Goal: Task Accomplishment & Management: Complete application form

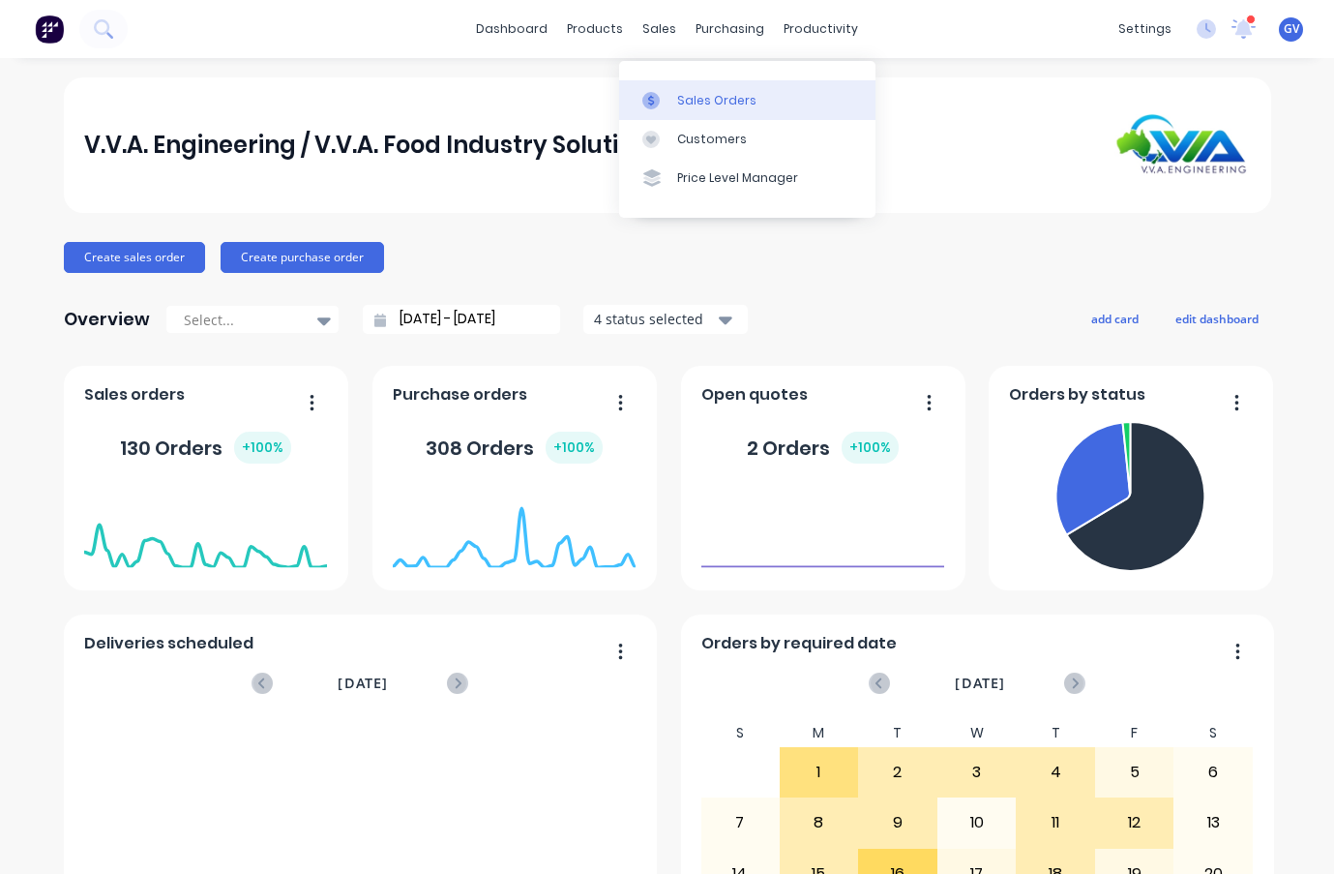
click at [697, 99] on div "Sales Orders" at bounding box center [716, 100] width 79 height 17
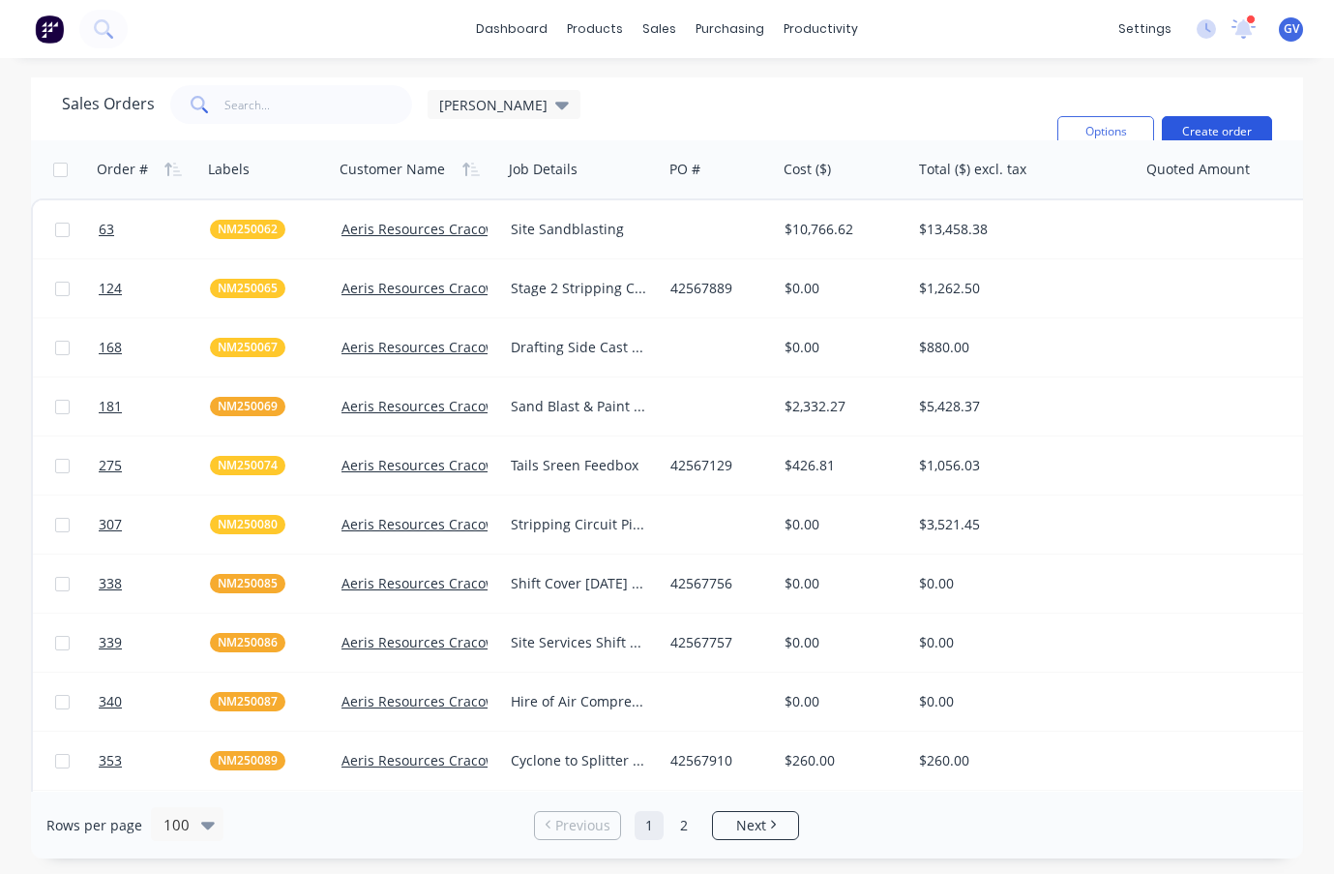
click at [1198, 127] on button "Create order" at bounding box center [1217, 131] width 110 height 31
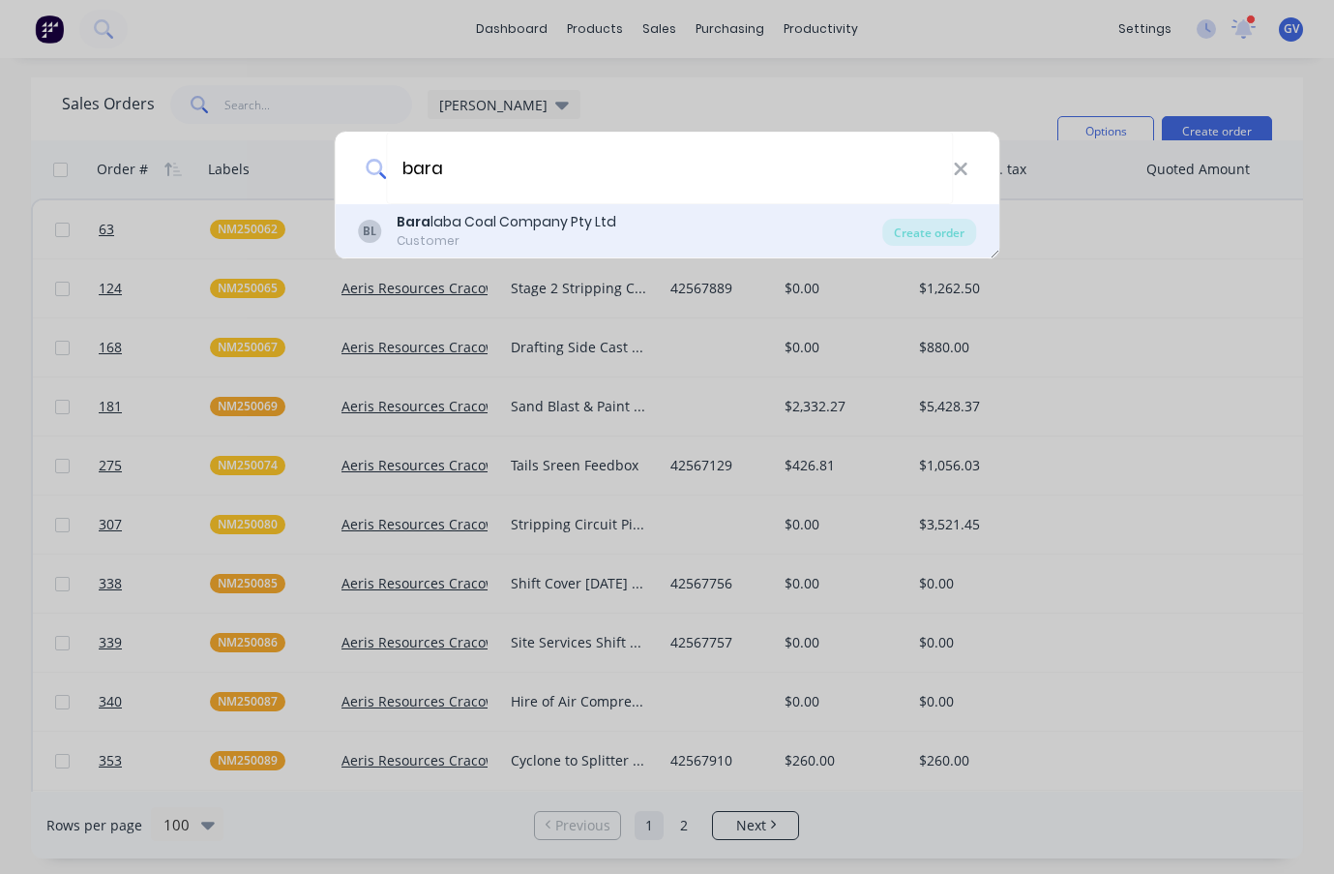
type input "bara"
click at [502, 224] on div "Bara laba Coal Company Pty Ltd" at bounding box center [507, 222] width 220 height 20
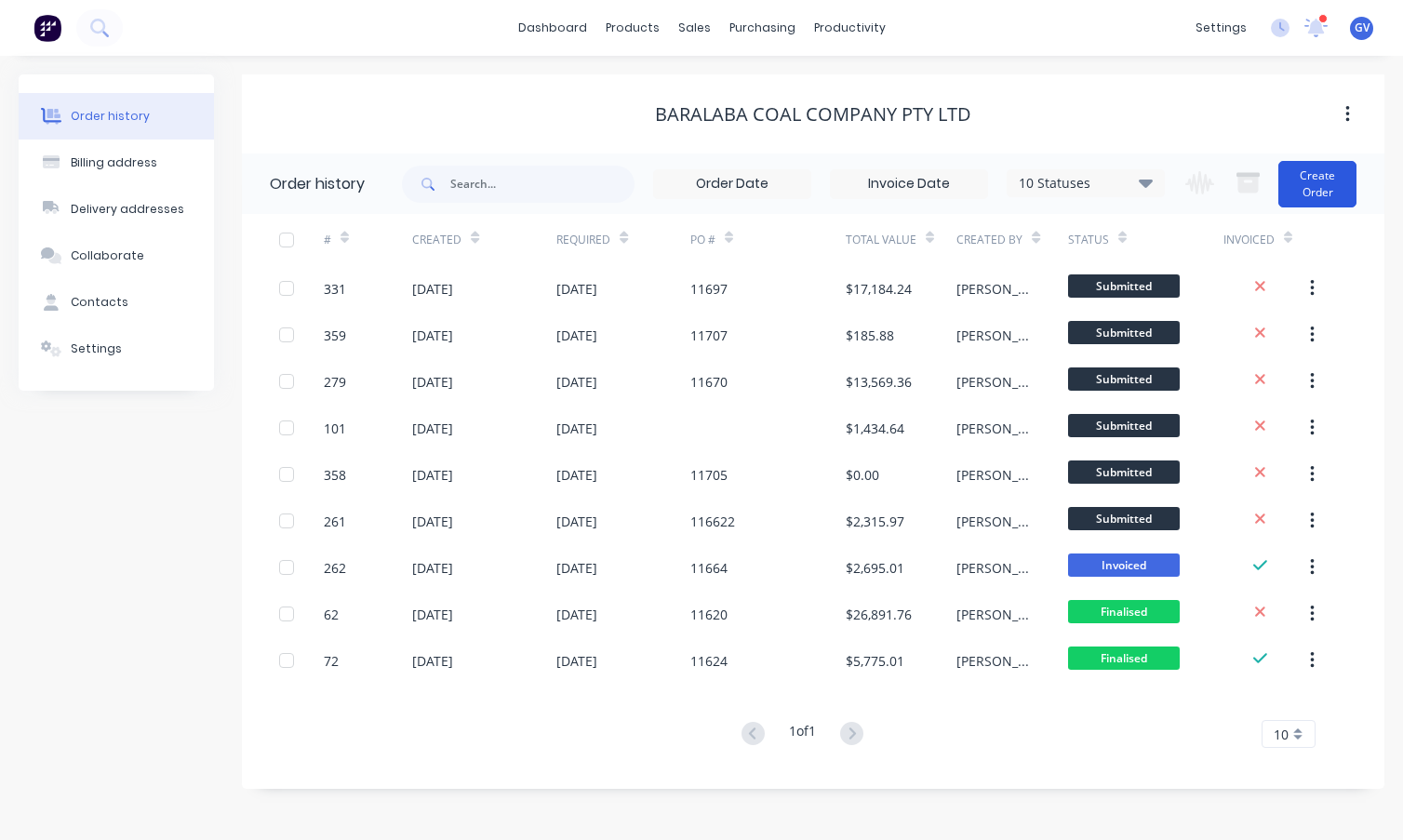
click at [1282, 174] on button "Create Order" at bounding box center [1316, 184] width 78 height 46
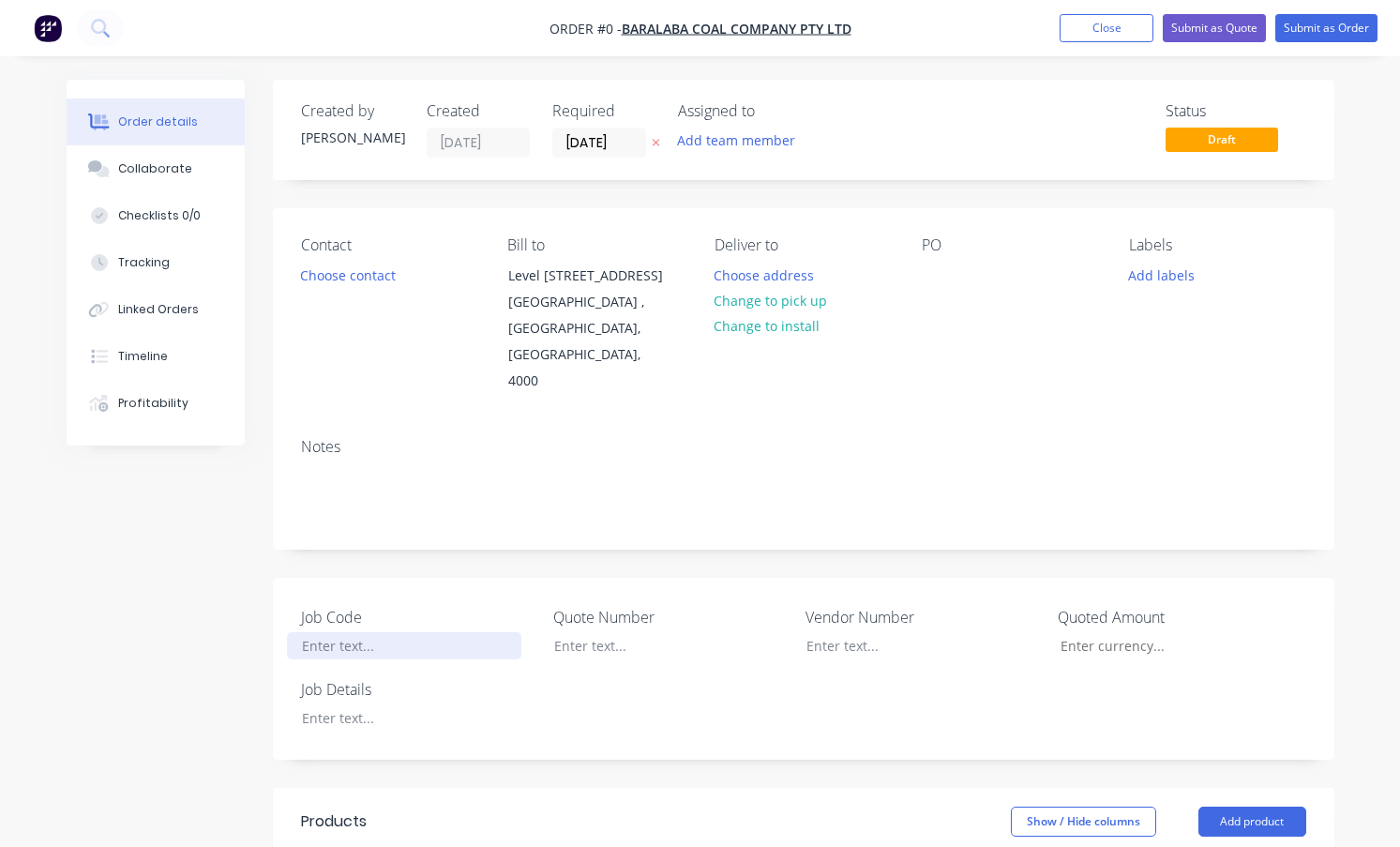
click at [346, 632] on div at bounding box center [404, 645] width 235 height 27
click at [327, 632] on div at bounding box center [404, 645] width 235 height 27
click at [344, 705] on div at bounding box center [404, 718] width 235 height 27
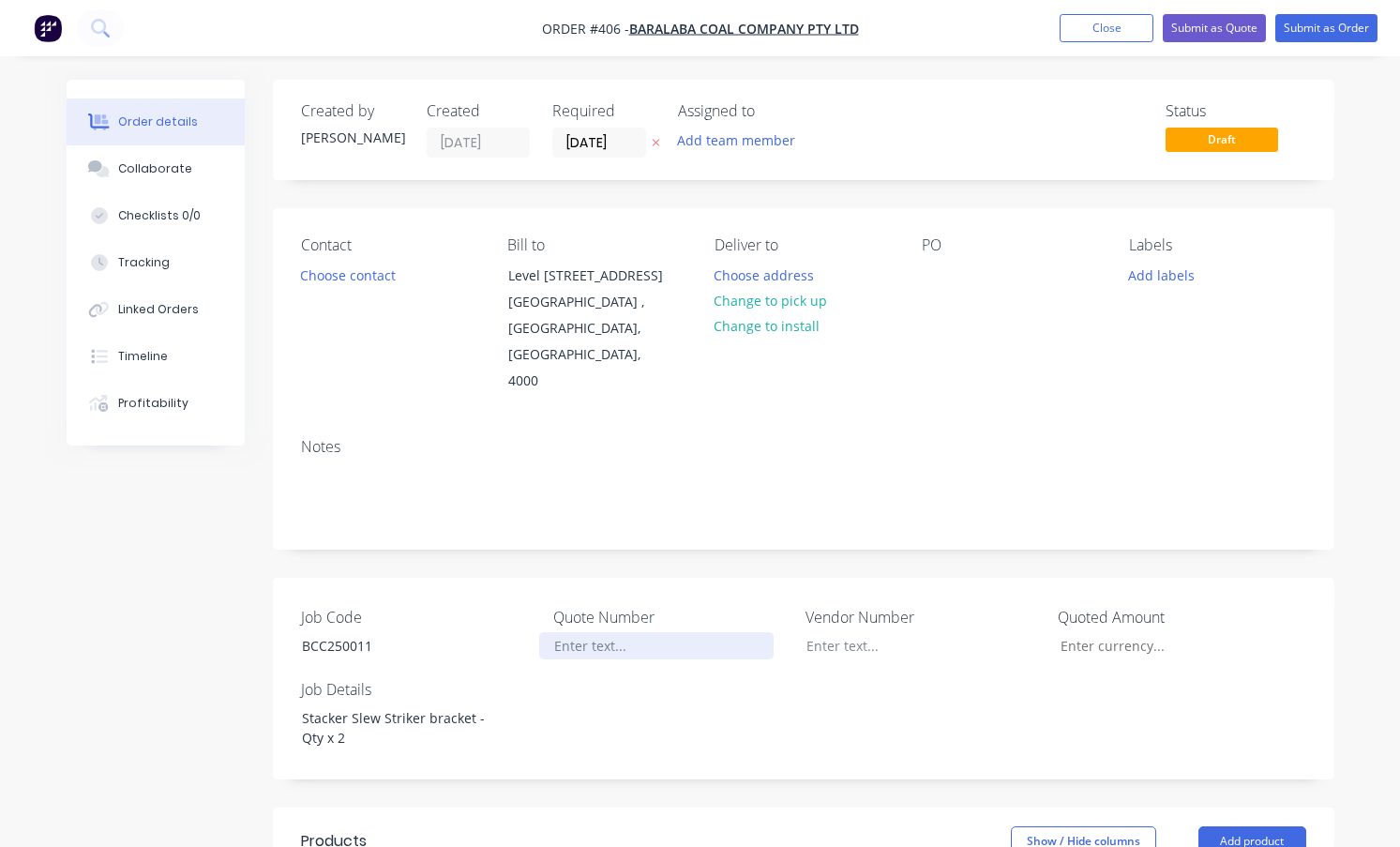
click at [598, 632] on div at bounding box center [656, 645] width 235 height 27
click at [939, 279] on div at bounding box center [937, 275] width 30 height 27
drag, startPoint x: 388, startPoint y: 599, endPoint x: 291, endPoint y: 599, distance: 97.0
click at [291, 632] on div "BCC250011" at bounding box center [404, 645] width 235 height 27
copy div "BCC250011"
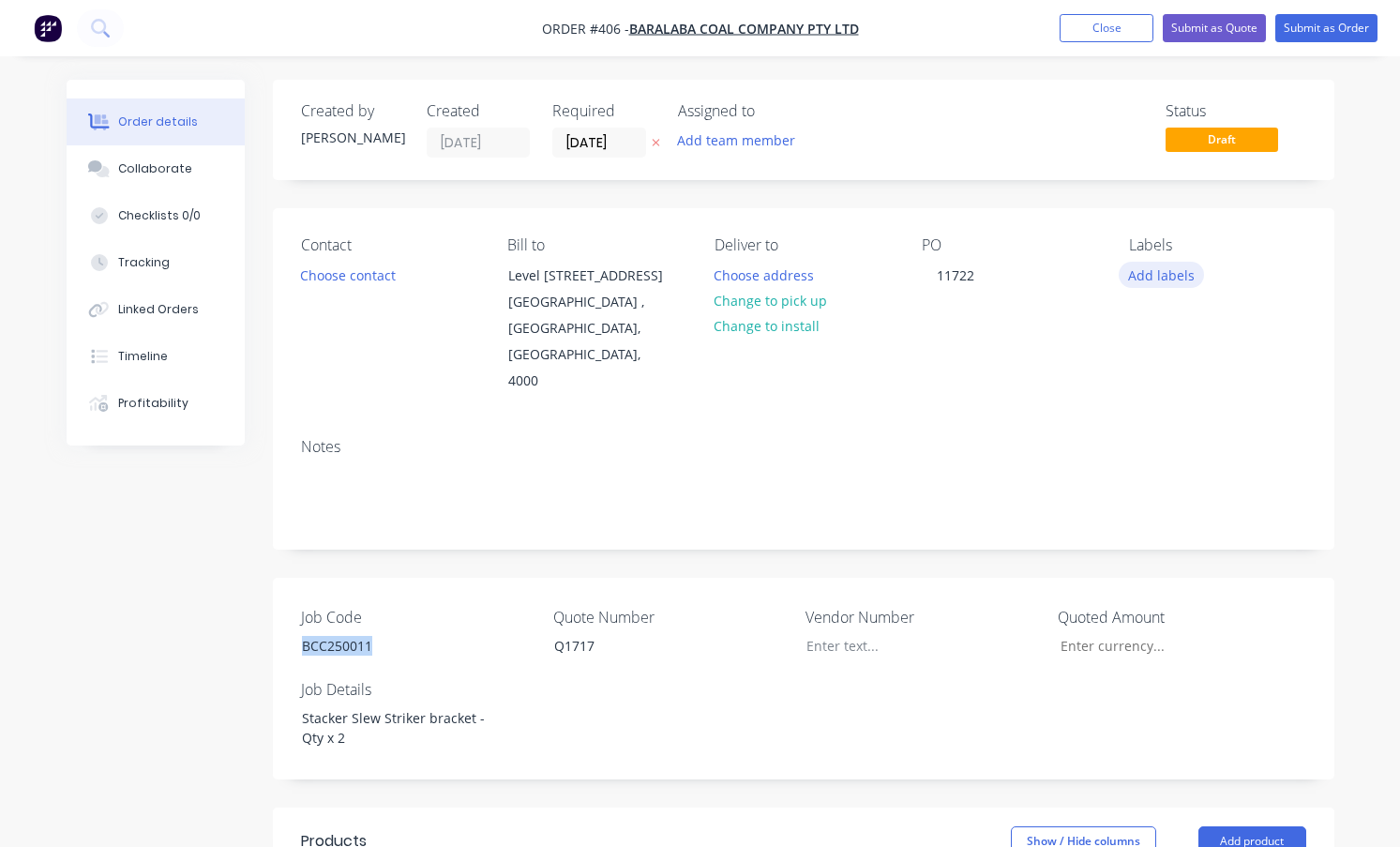
click at [1155, 275] on button "Add labels" at bounding box center [1161, 274] width 86 height 25
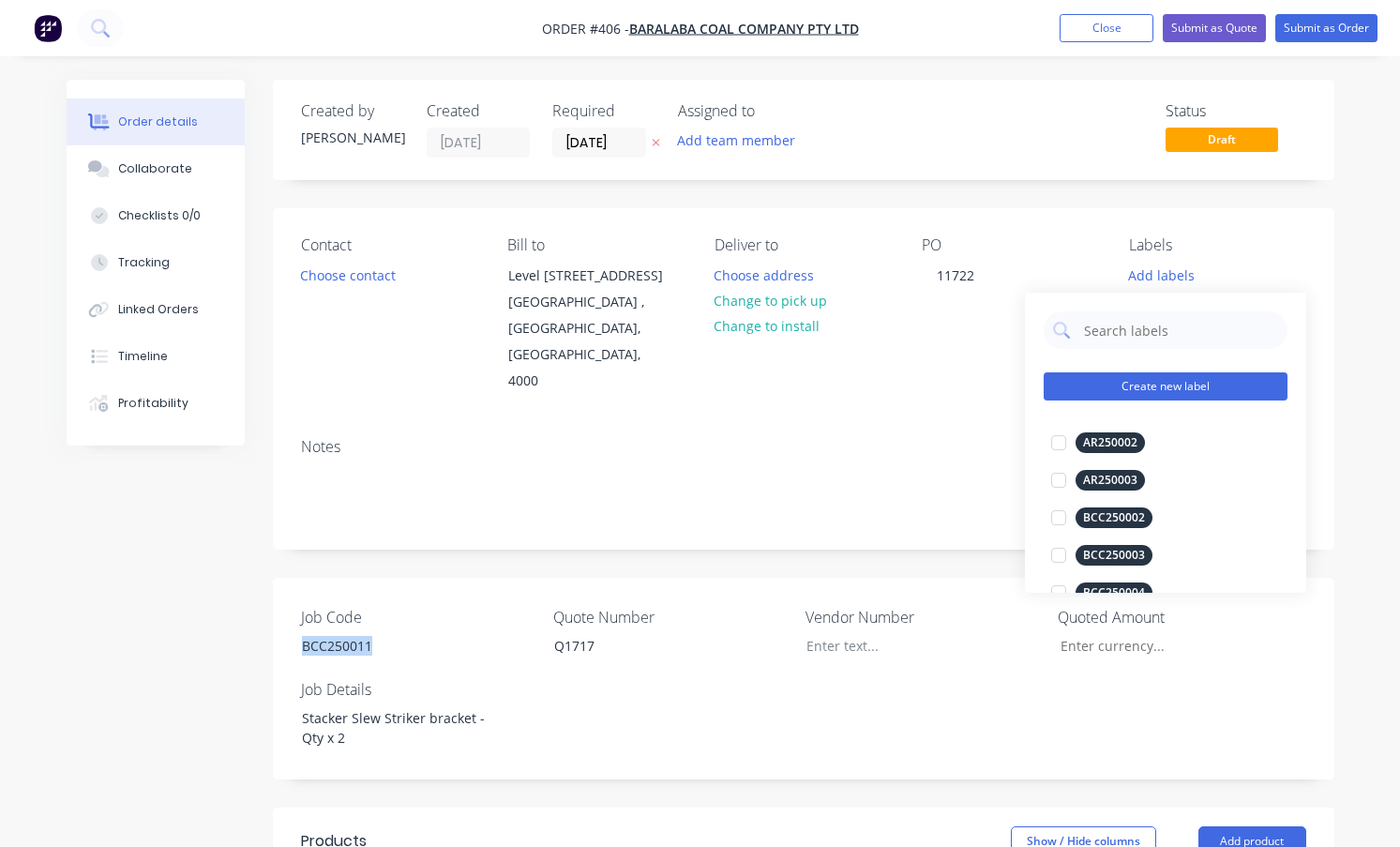
click at [1135, 383] on button "Create new label" at bounding box center [1166, 386] width 244 height 28
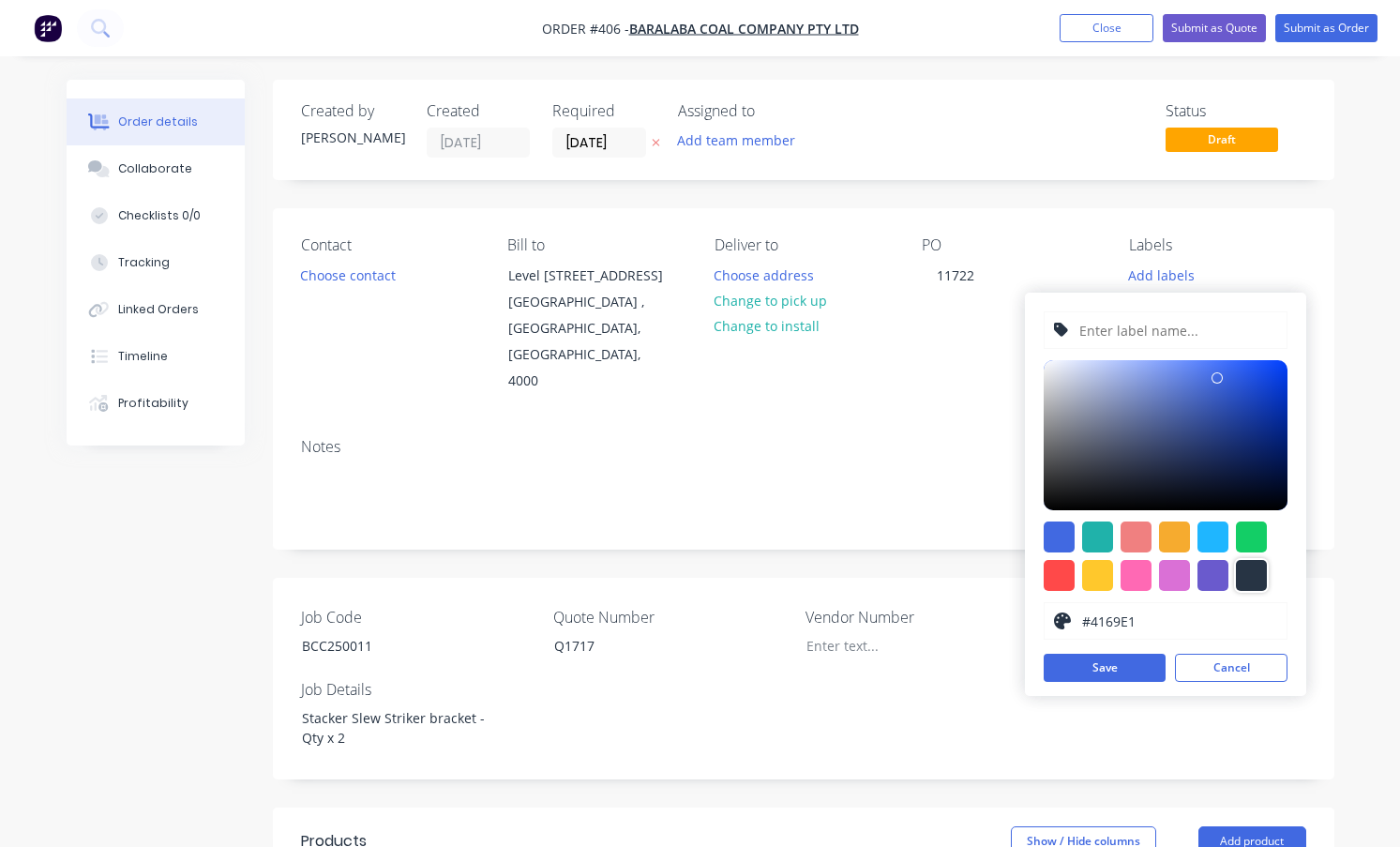
click at [1249, 572] on div at bounding box center [1252, 576] width 31 height 31
type input "#273444"
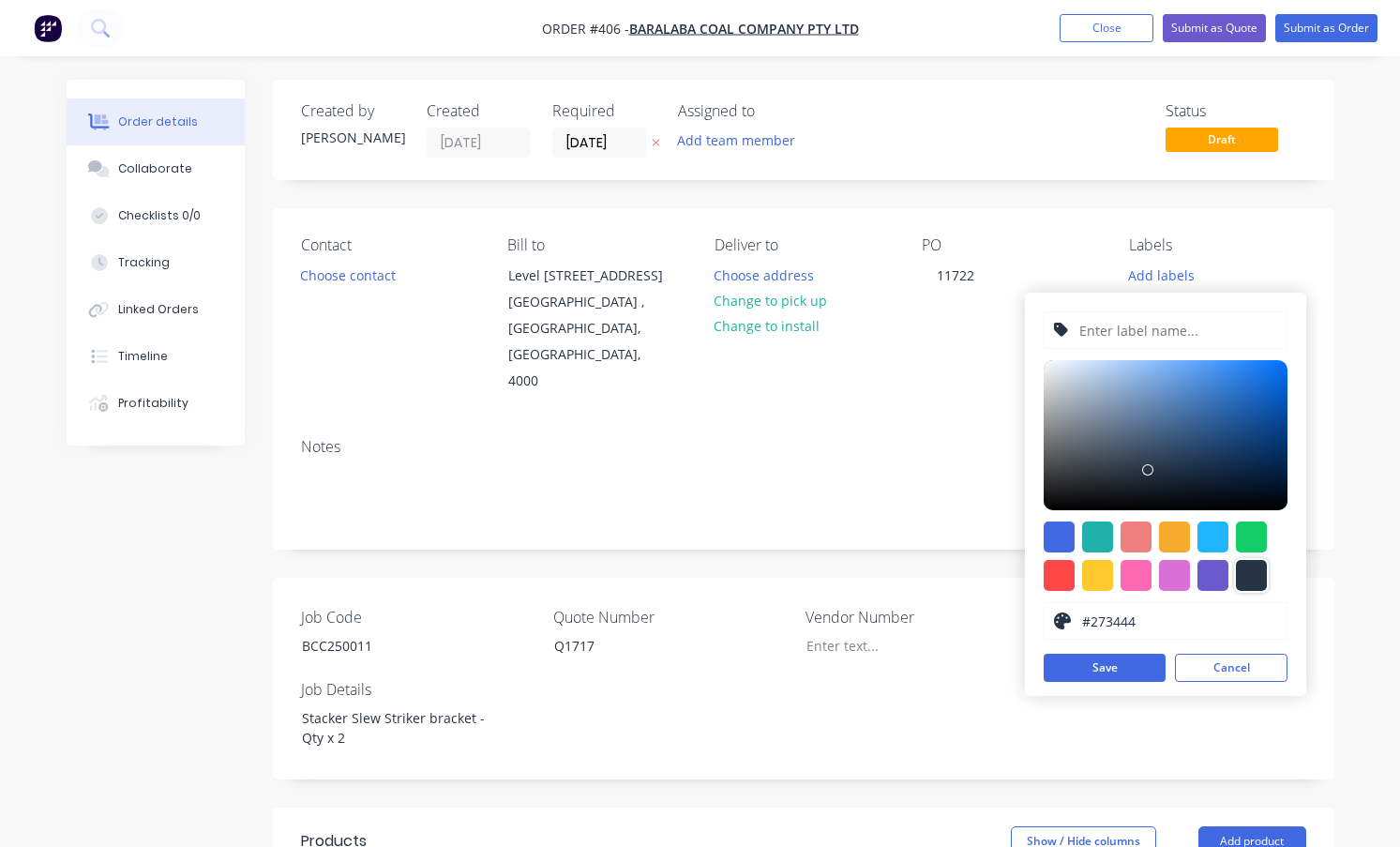
click at [1136, 327] on input "text" at bounding box center [1178, 329] width 200 height 36
paste input "BCC250011"
type input "BCC250011"
click at [1128, 672] on button "Save" at bounding box center [1105, 667] width 122 height 28
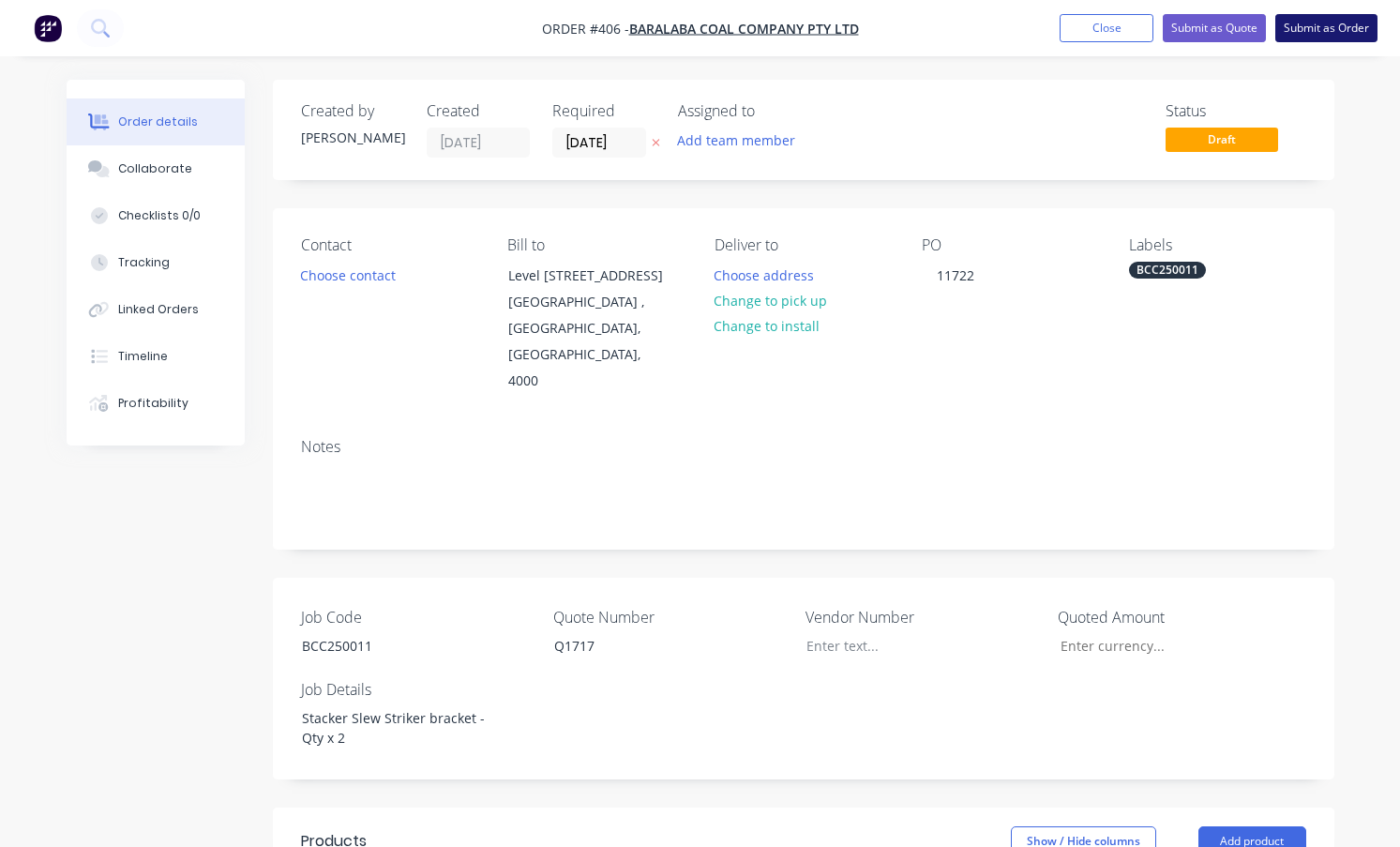
click at [1292, 23] on button "Submit as Order" at bounding box center [1326, 28] width 102 height 28
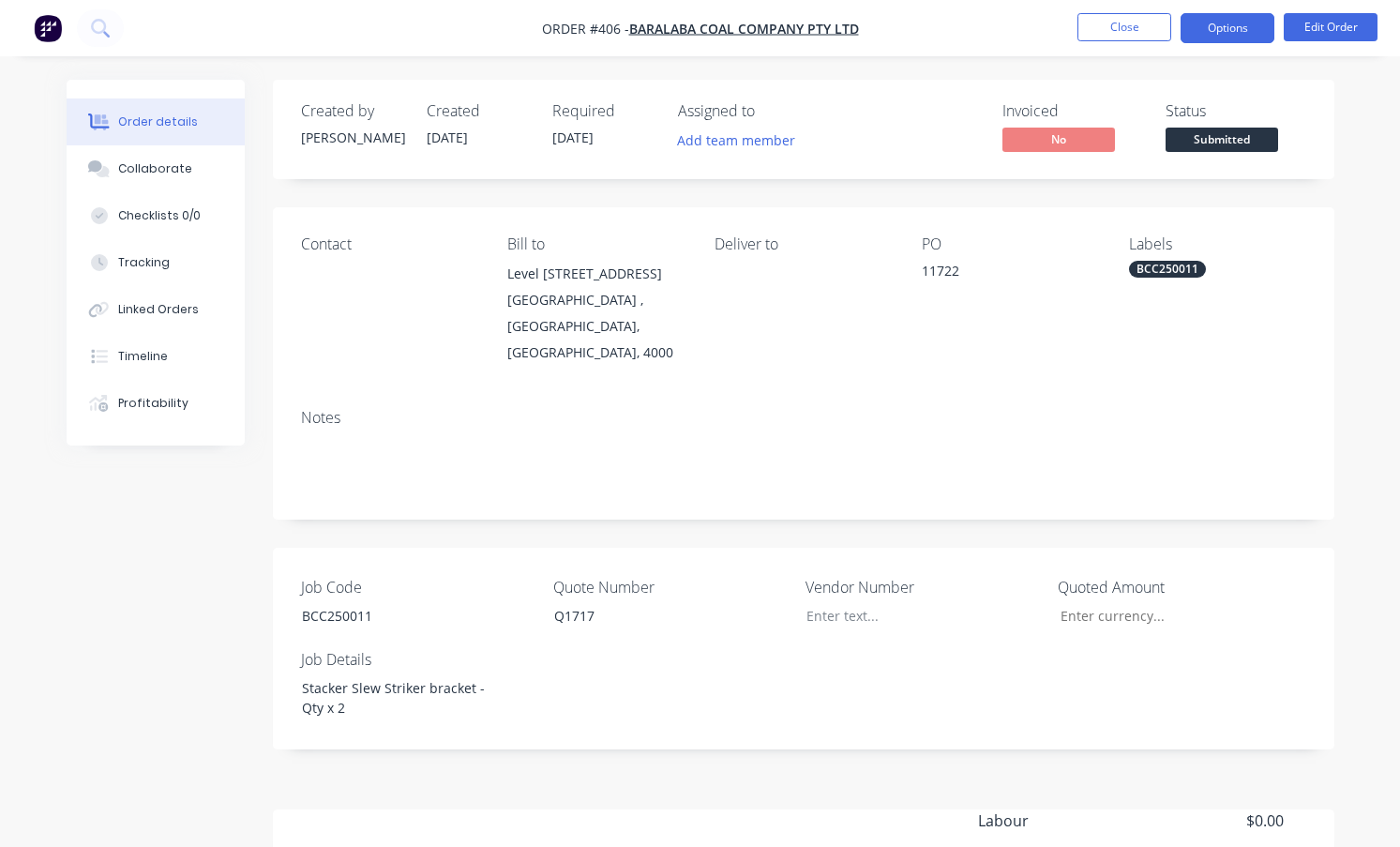
click at [1215, 26] on button "Options" at bounding box center [1227, 28] width 94 height 30
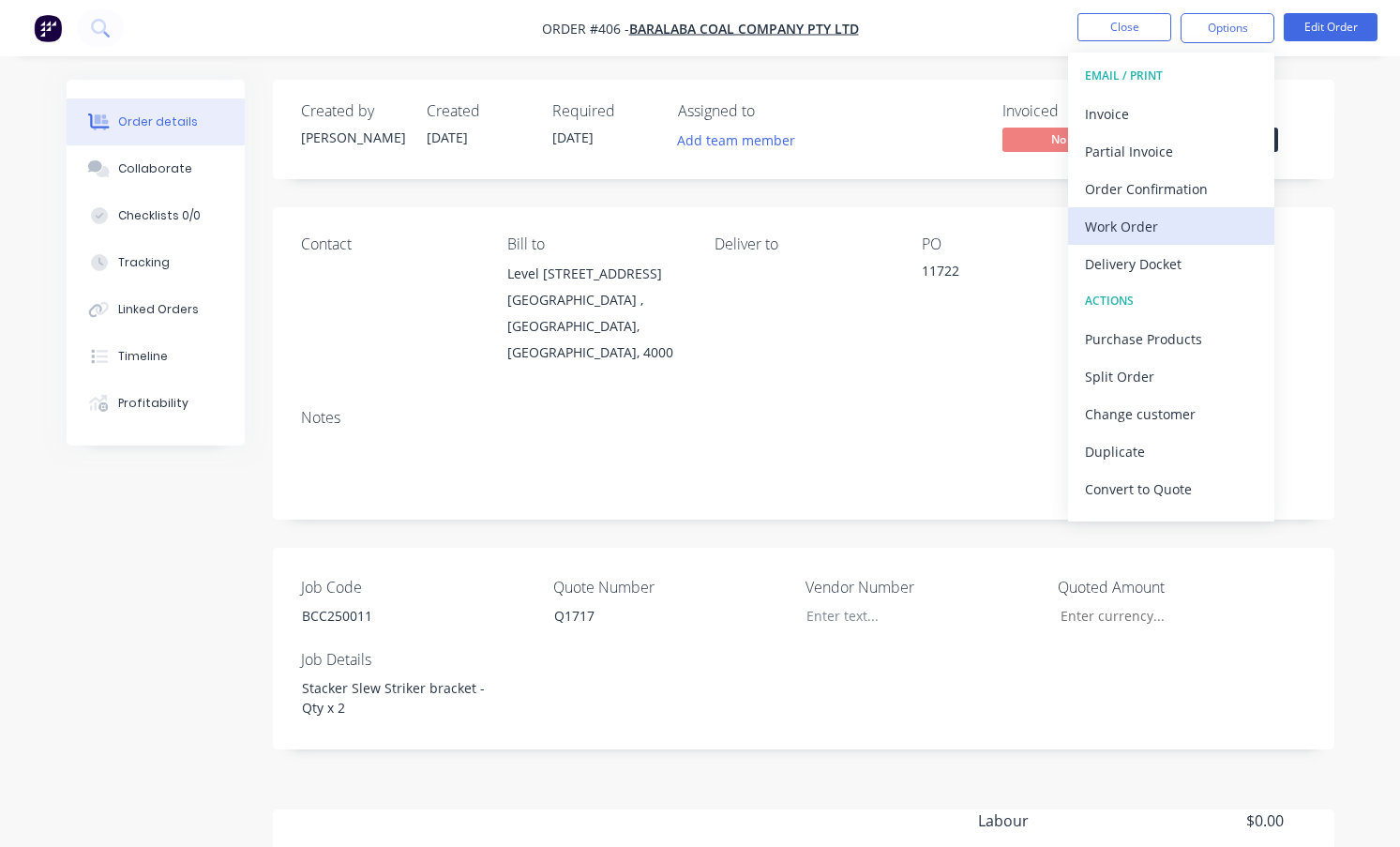
click at [1117, 226] on div "Work Order" at bounding box center [1171, 227] width 173 height 27
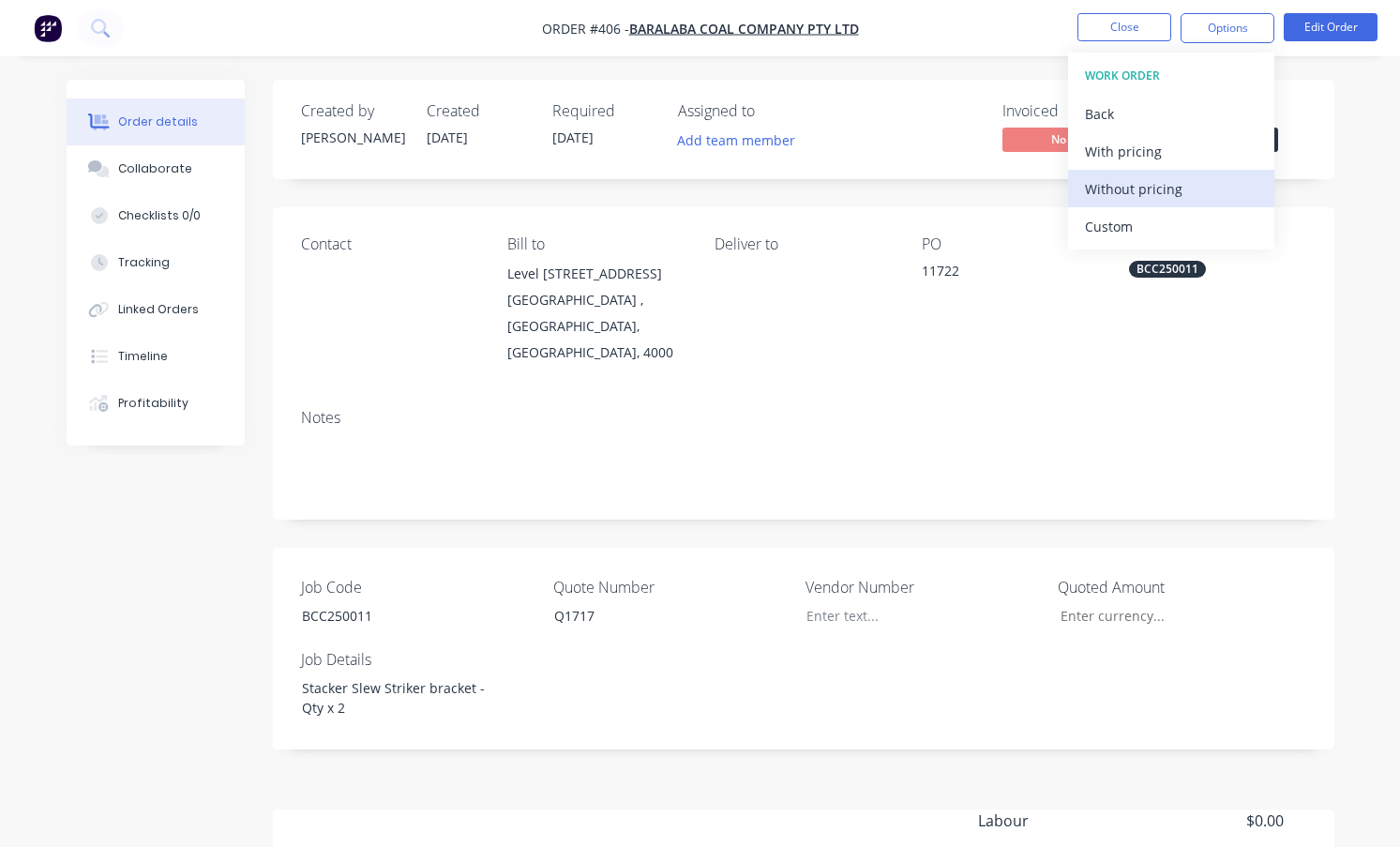
click at [1134, 188] on div "Without pricing" at bounding box center [1171, 189] width 173 height 27
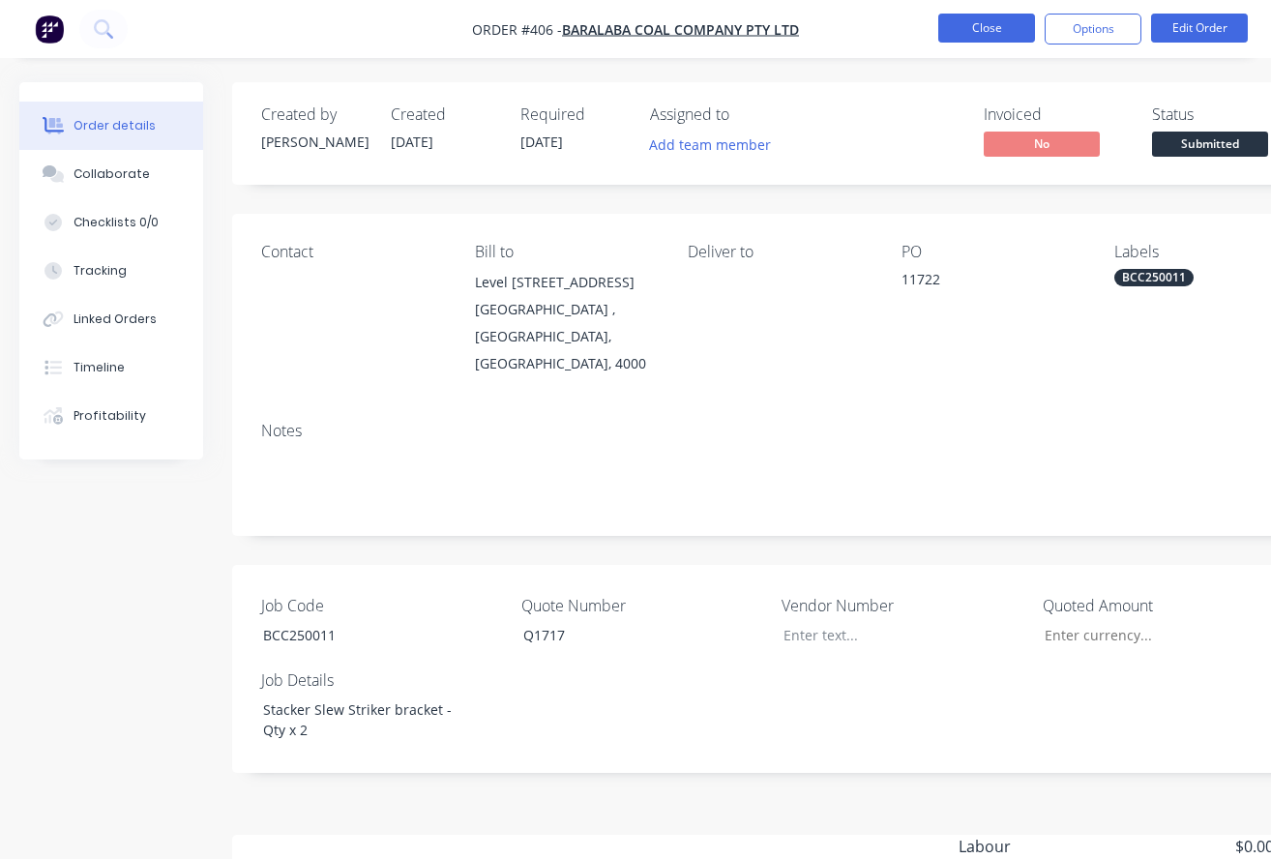
click at [996, 29] on button "Close" at bounding box center [986, 28] width 97 height 29
